Goal: Navigation & Orientation: Find specific page/section

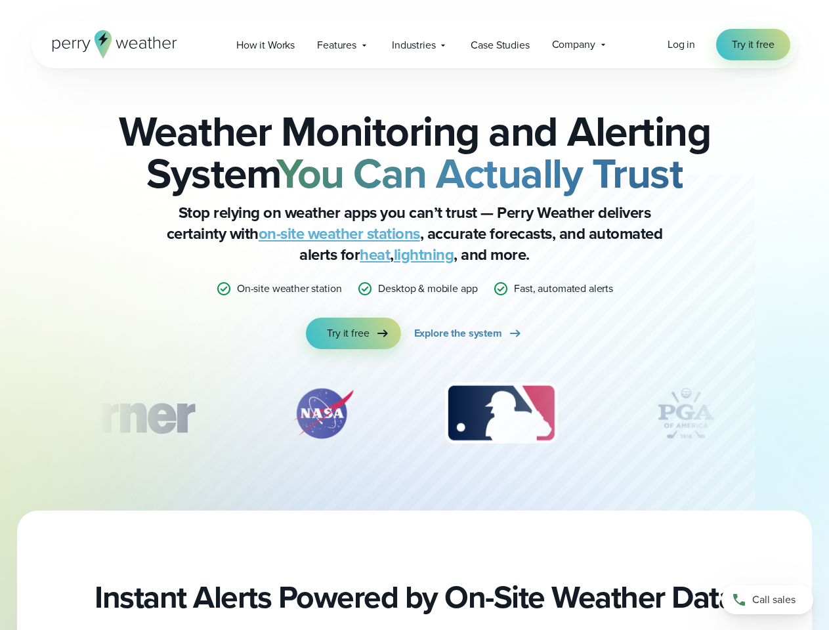
click at [414, 315] on div "Weather Monitoring and Alerting System You Can Actually Trust Stop relying on w…" at bounding box center [415, 229] width 636 height 239
click at [414, 45] on span "Industries" at bounding box center [413, 45] width 43 height 16
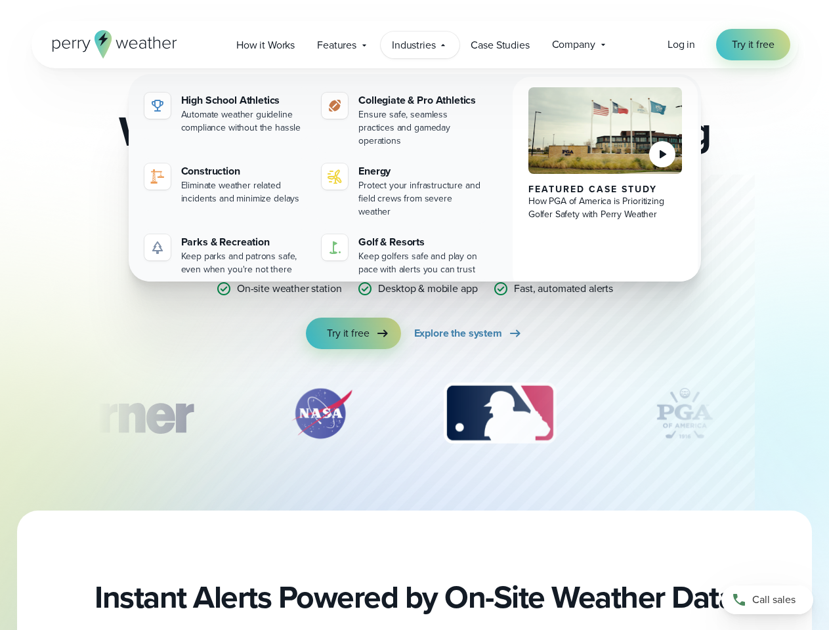
click at [415, 414] on div "slideshow" at bounding box center [415, 414] width 636 height 66
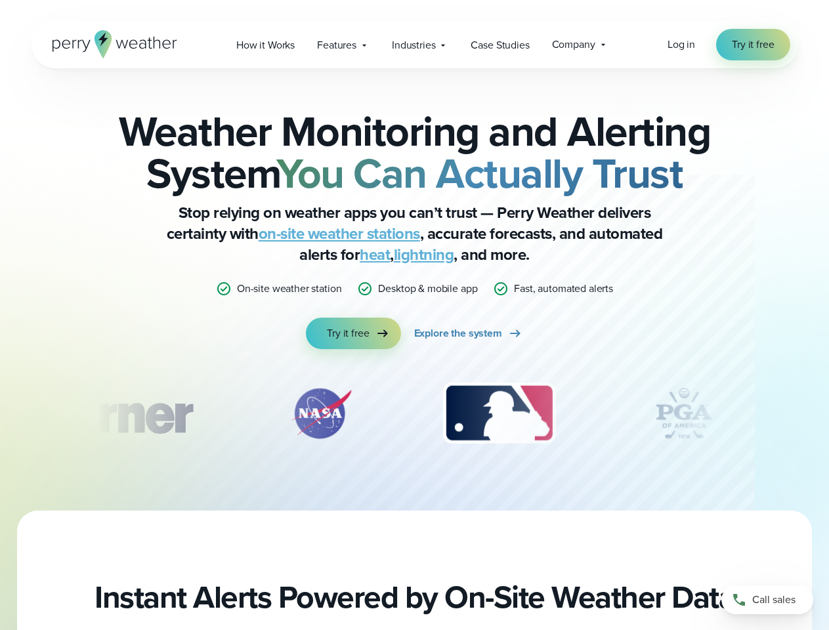
click at [0, 414] on div "Weather Monitoring and Alerting System You Can Actually Trust Stop relying on w…" at bounding box center [414, 289] width 829 height 443
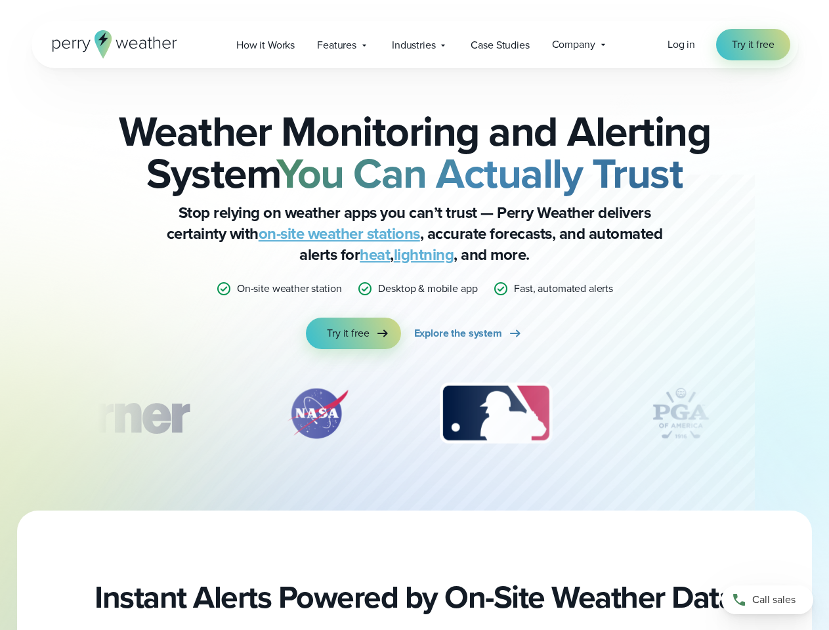
click at [0, 414] on div "Weather Monitoring and Alerting System You Can Actually Trust Stop relying on w…" at bounding box center [414, 289] width 829 height 443
